Goal: Task Accomplishment & Management: Manage account settings

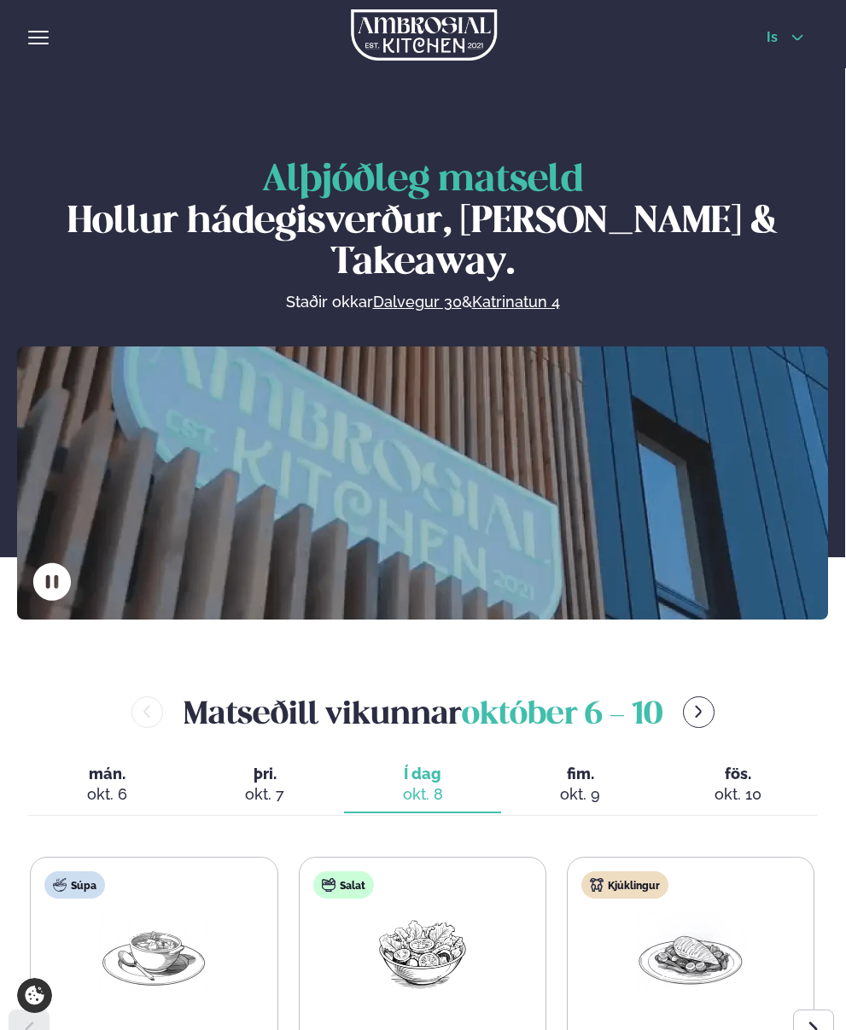
click at [780, 39] on span "is" at bounding box center [774, 38] width 16 height 14
click at [37, 37] on span "hamburger" at bounding box center [38, 37] width 15 height 15
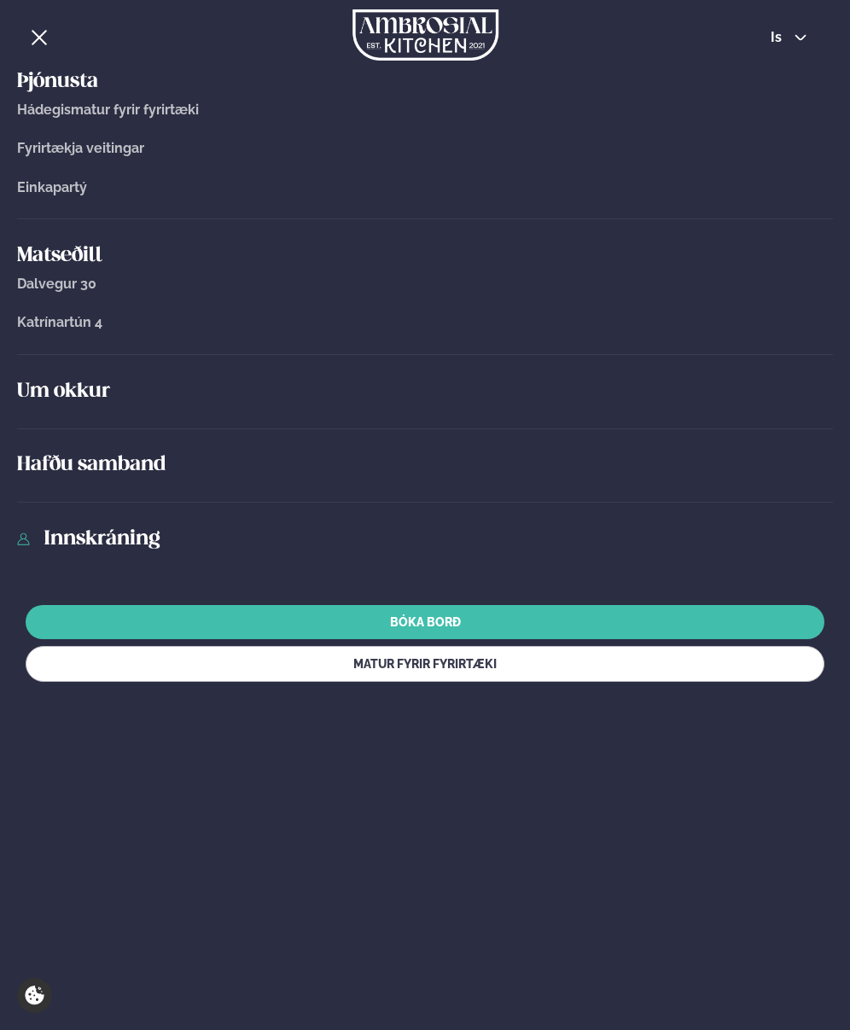
click at [98, 538] on link "Innskráning" at bounding box center [438, 539] width 789 height 27
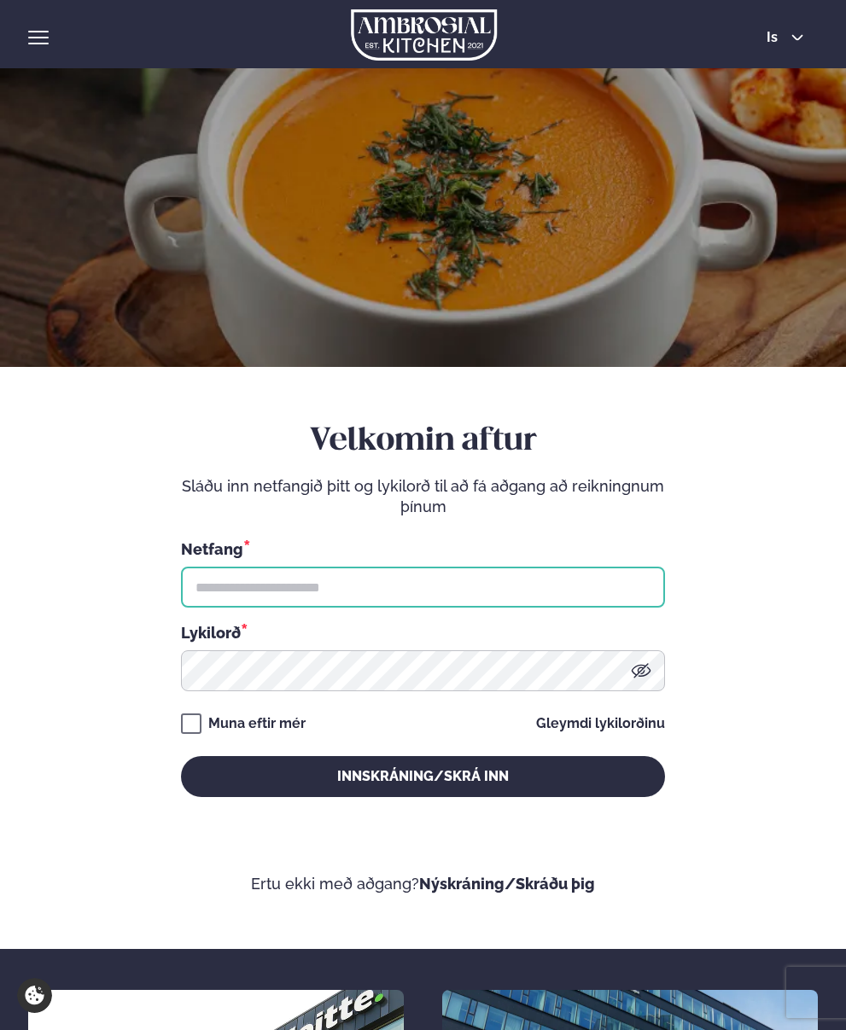
click at [288, 575] on input "text" at bounding box center [423, 587] width 484 height 41
type input "**********"
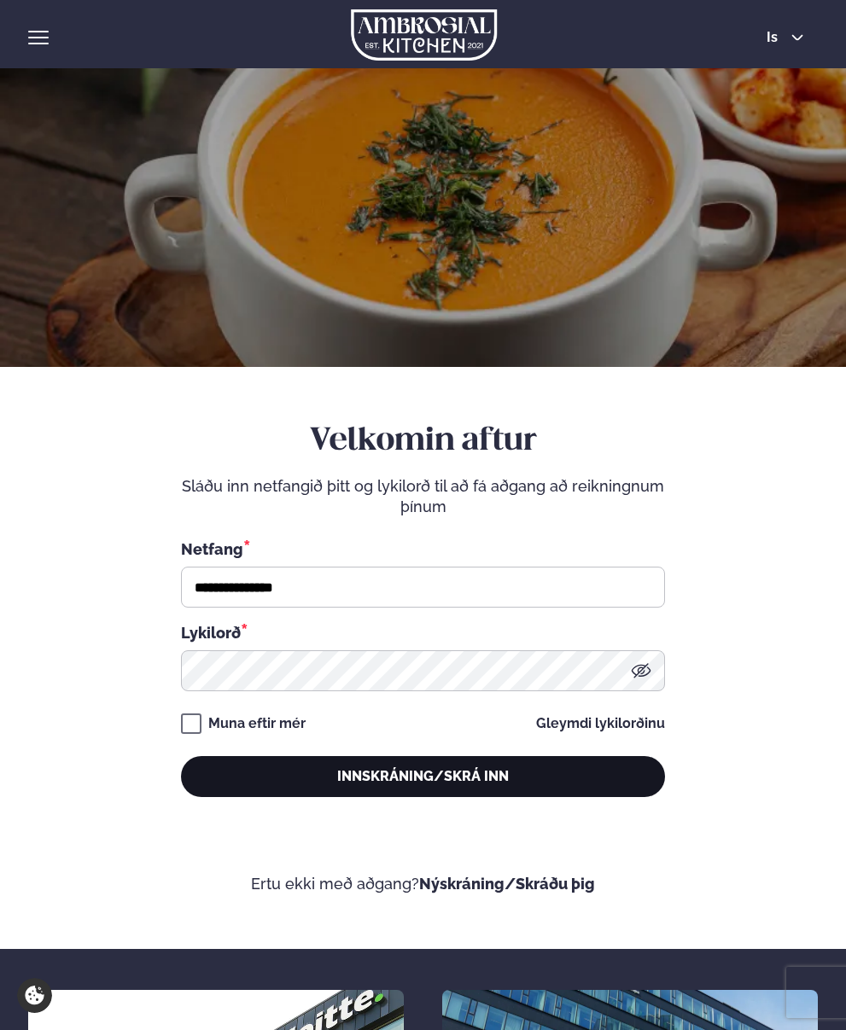
click at [355, 777] on button "Innskráning/Skrá inn" at bounding box center [423, 776] width 484 height 41
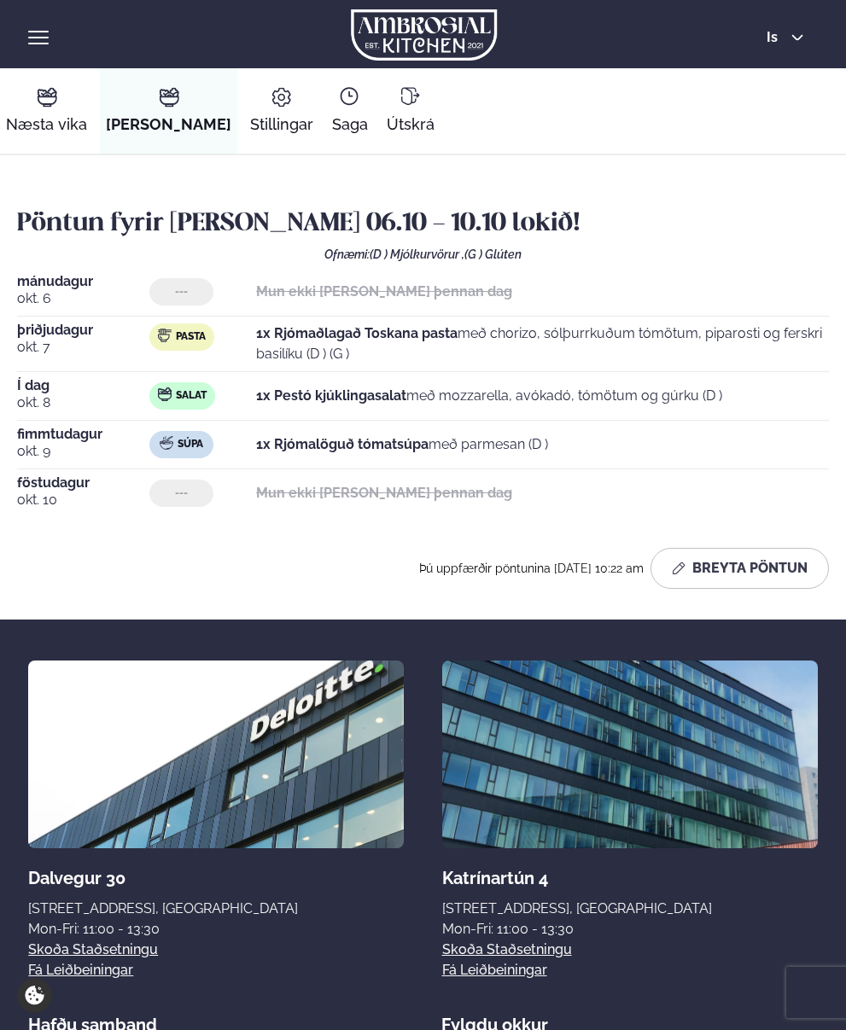
click at [544, 406] on div "1x Pestó kjúklingasalat með mozzarella, avókadó, tómötum og gúrku (D )" at bounding box center [489, 395] width 466 height 27
